Goal: Task Accomplishment & Management: Manage account settings

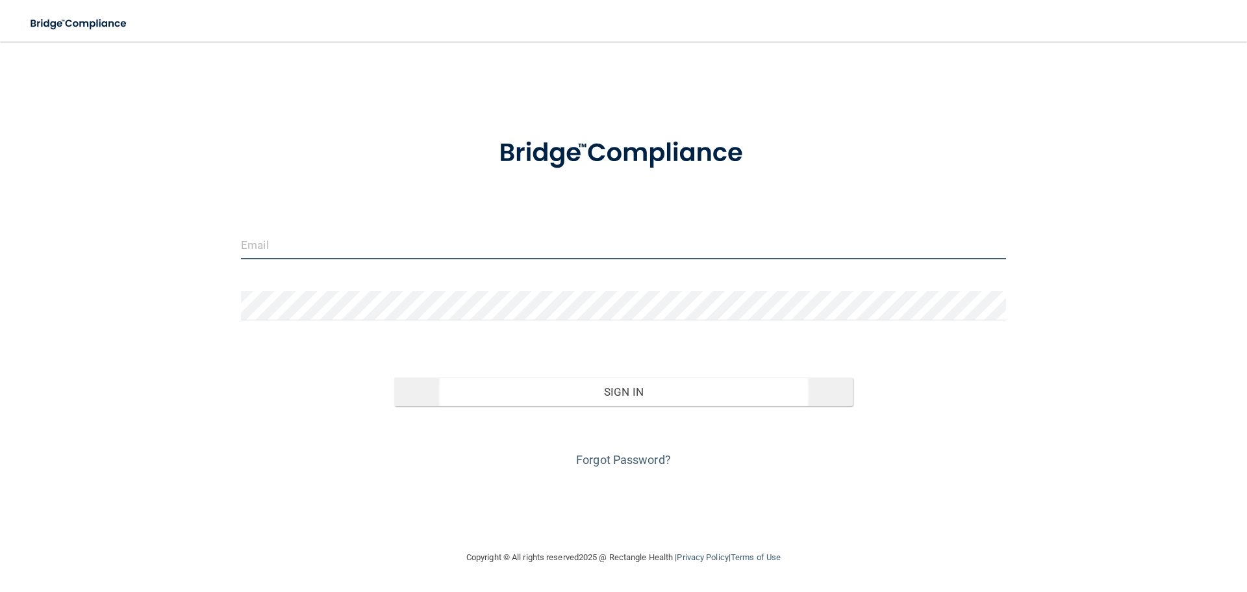
type input "[EMAIL_ADDRESS][DOMAIN_NAME]"
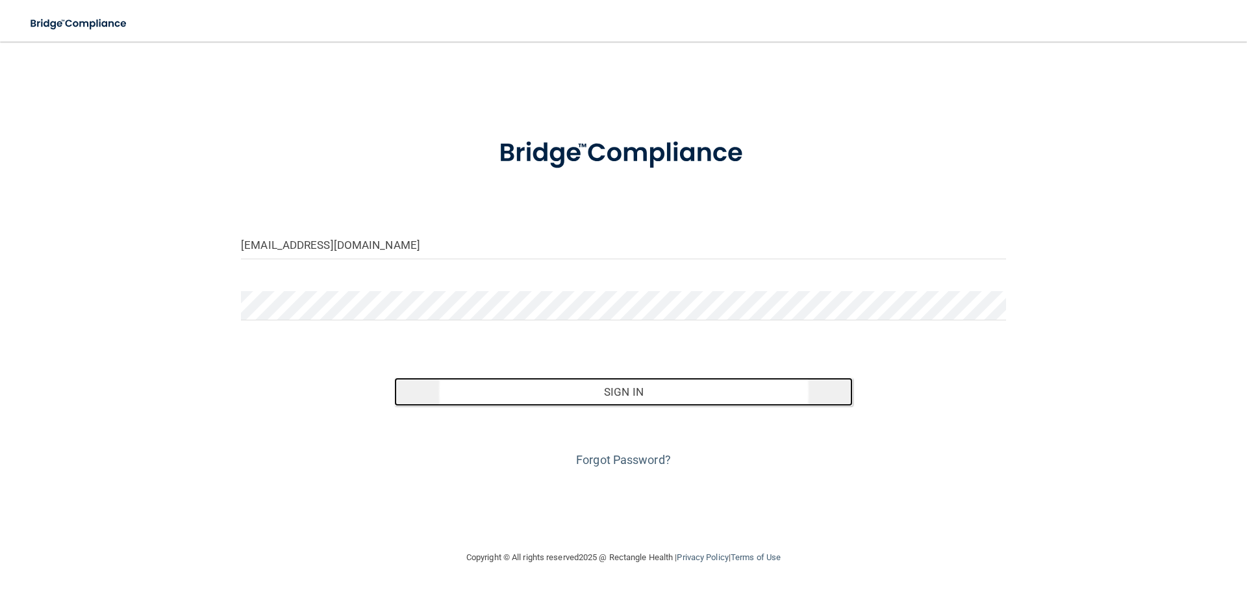
click at [640, 397] on button "Sign In" at bounding box center [623, 391] width 459 height 29
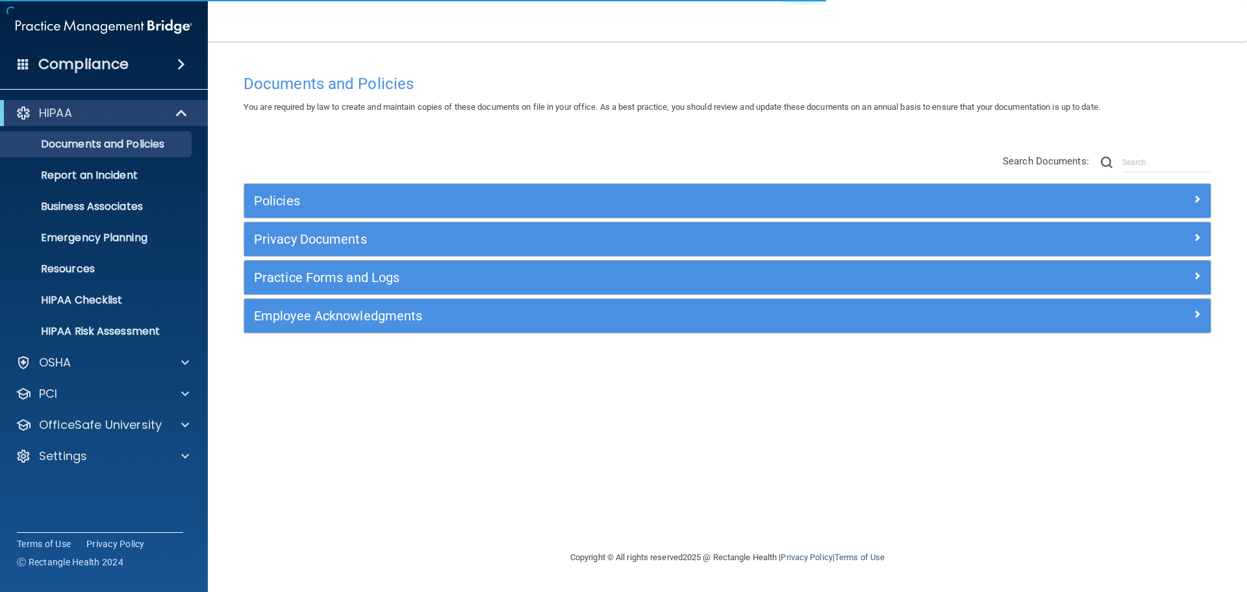
click at [26, 64] on span at bounding box center [24, 64] width 12 height 12
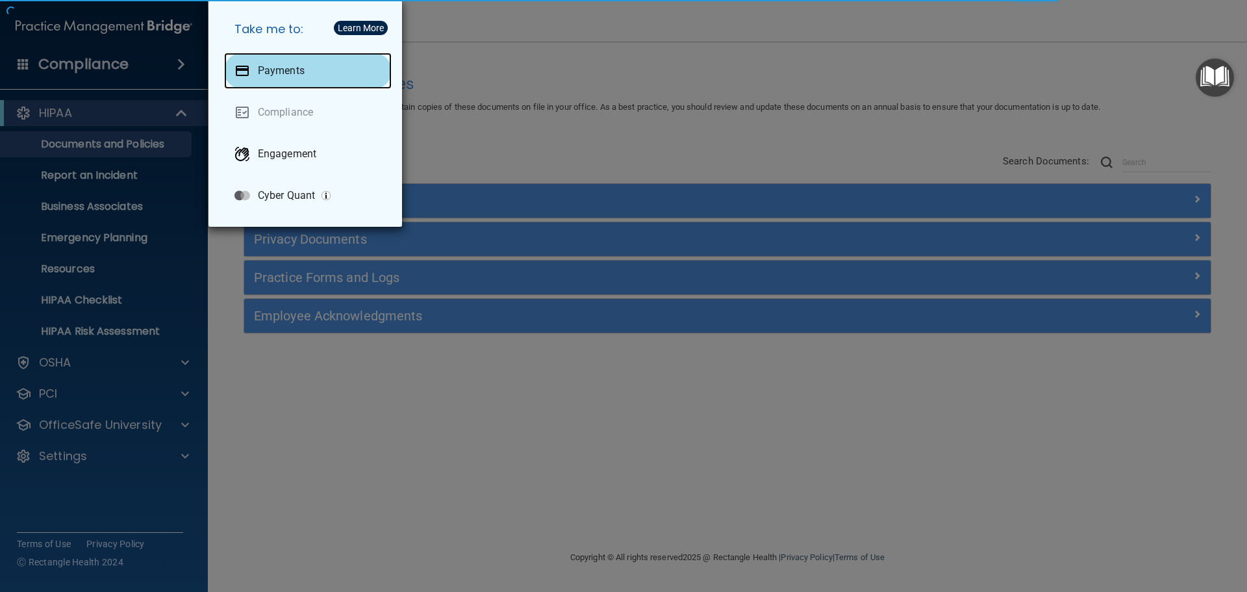
click at [271, 62] on div "Payments" at bounding box center [308, 71] width 168 height 36
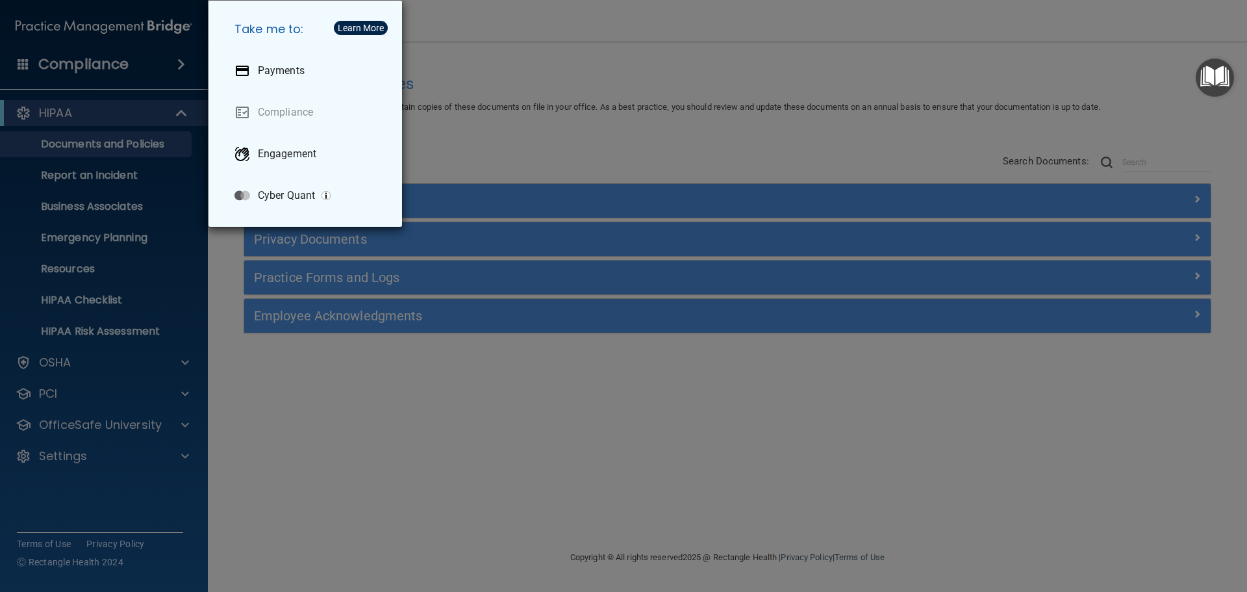
click at [75, 466] on div "Take me to: Payments Compliance Engagement Cyber Quant" at bounding box center [623, 296] width 1247 height 592
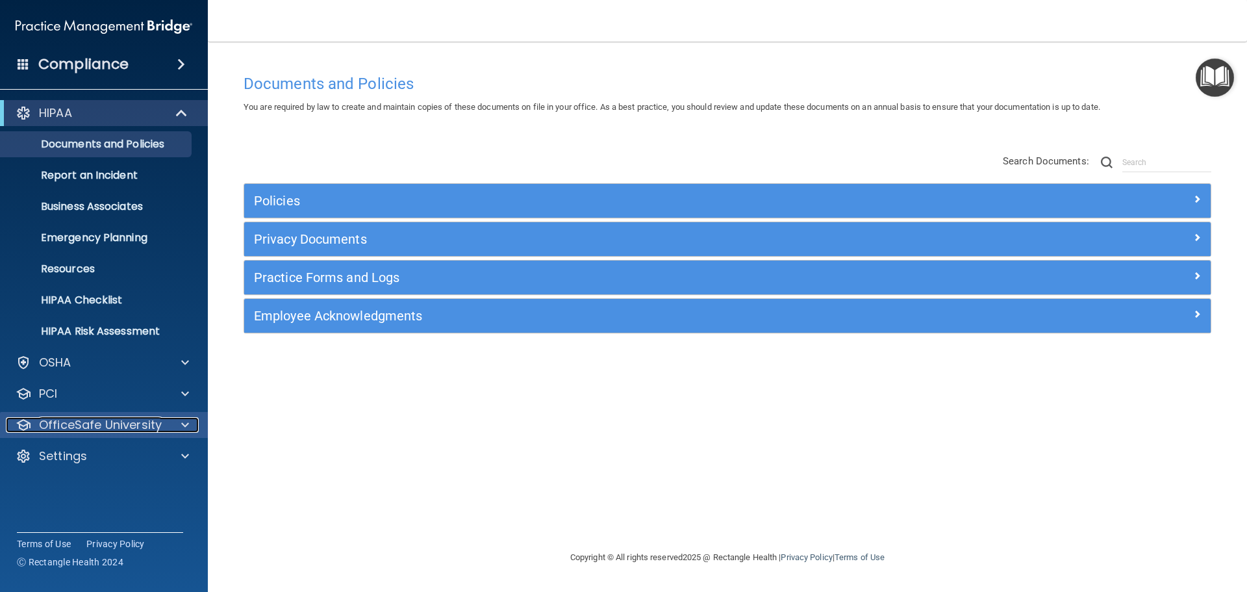
click at [114, 421] on p "OfficeSafe University" at bounding box center [100, 425] width 123 height 16
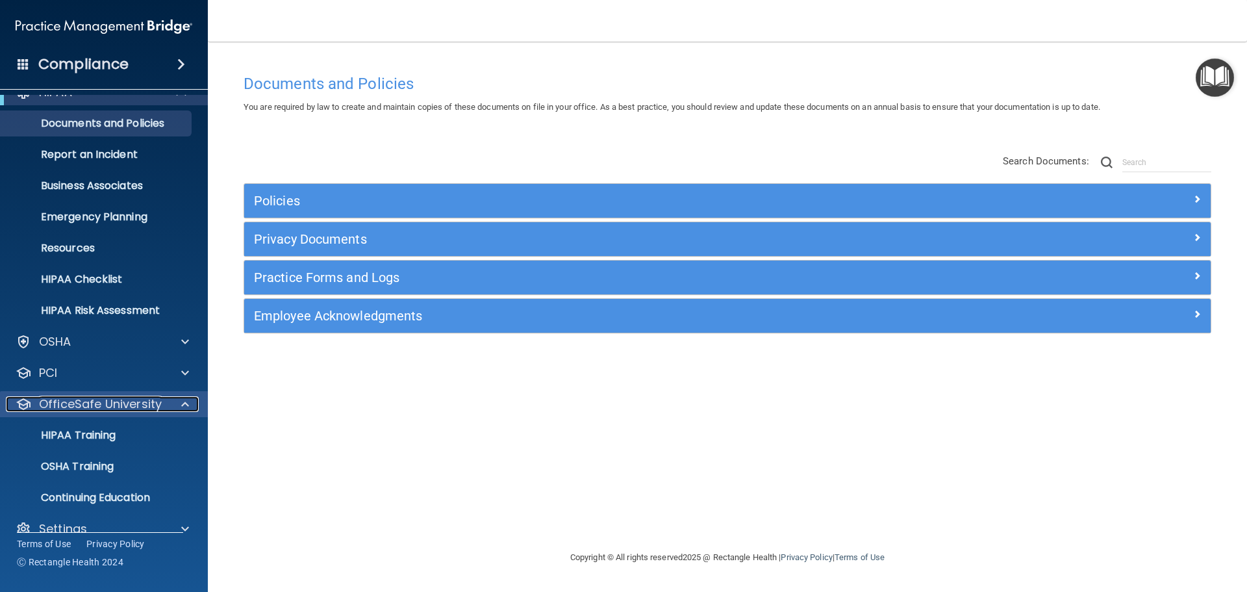
scroll to position [41, 0]
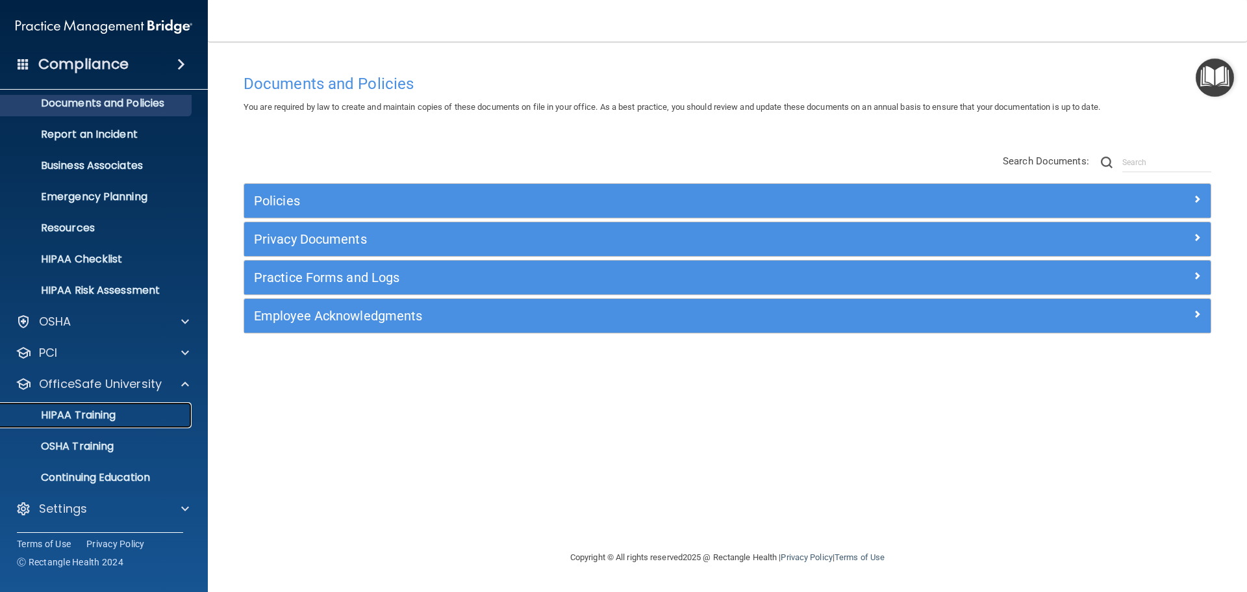
click at [94, 418] on p "HIPAA Training" at bounding box center [61, 414] width 107 height 13
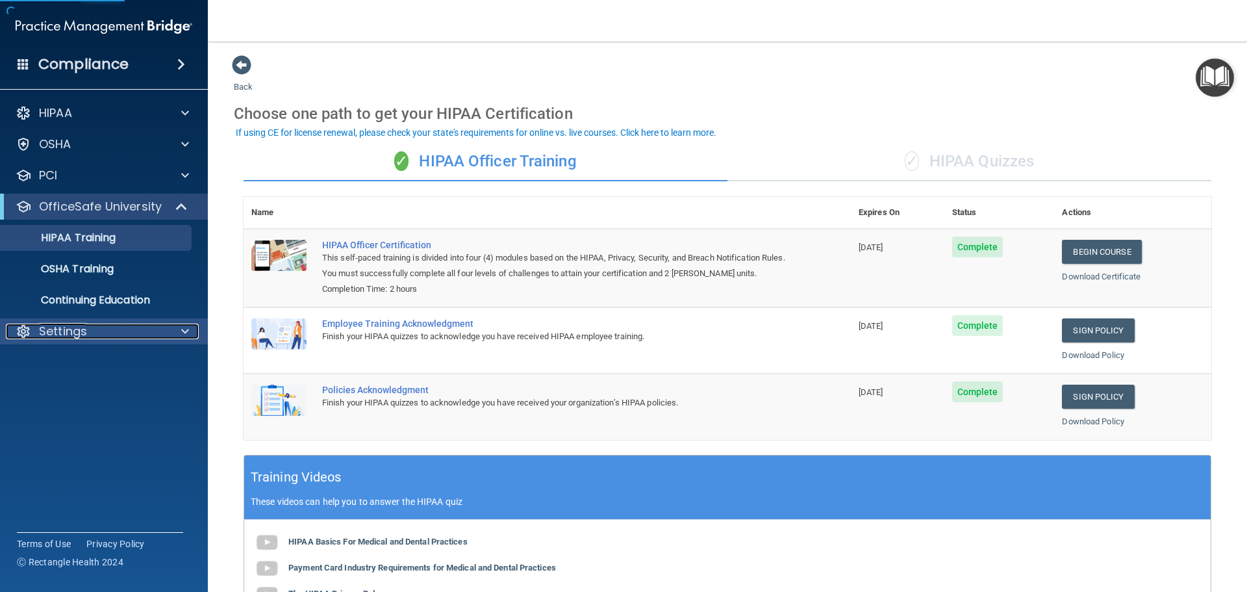
click at [74, 337] on p "Settings" at bounding box center [63, 331] width 48 height 16
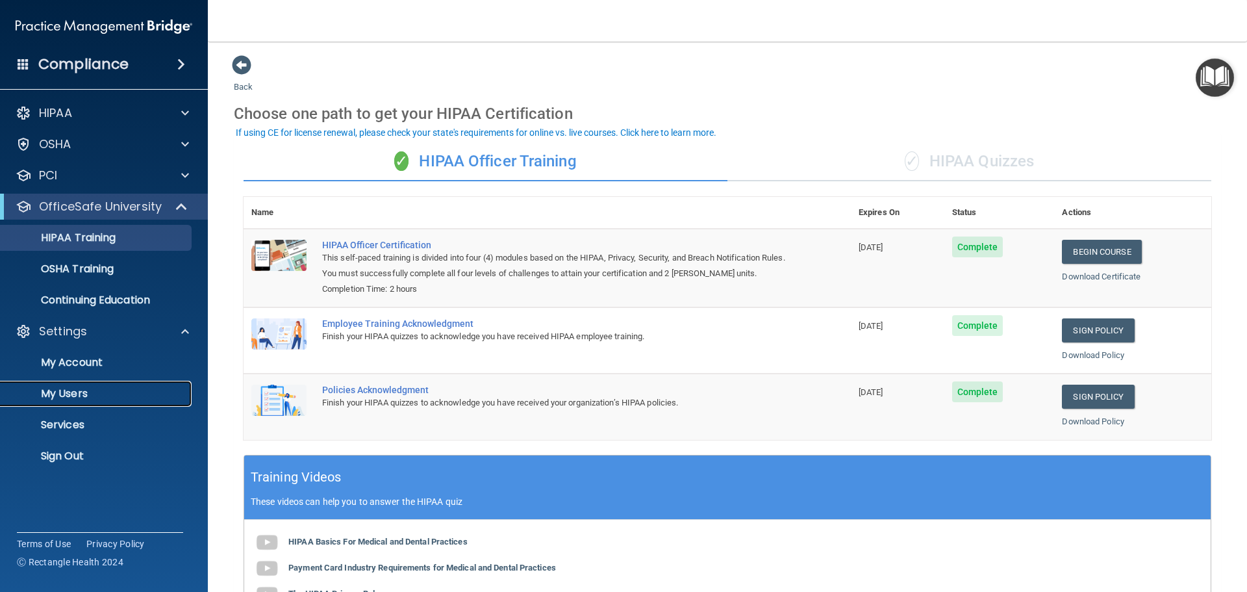
click at [78, 399] on p "My Users" at bounding box center [96, 393] width 177 height 13
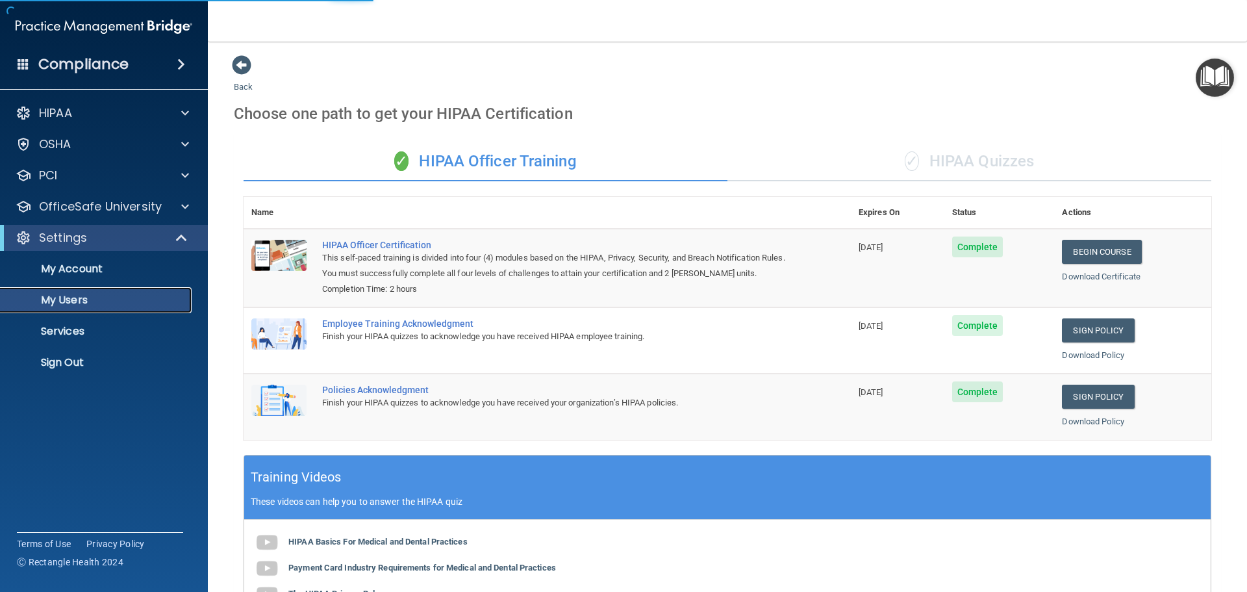
select select "20"
